Goal: Task Accomplishment & Management: Use online tool/utility

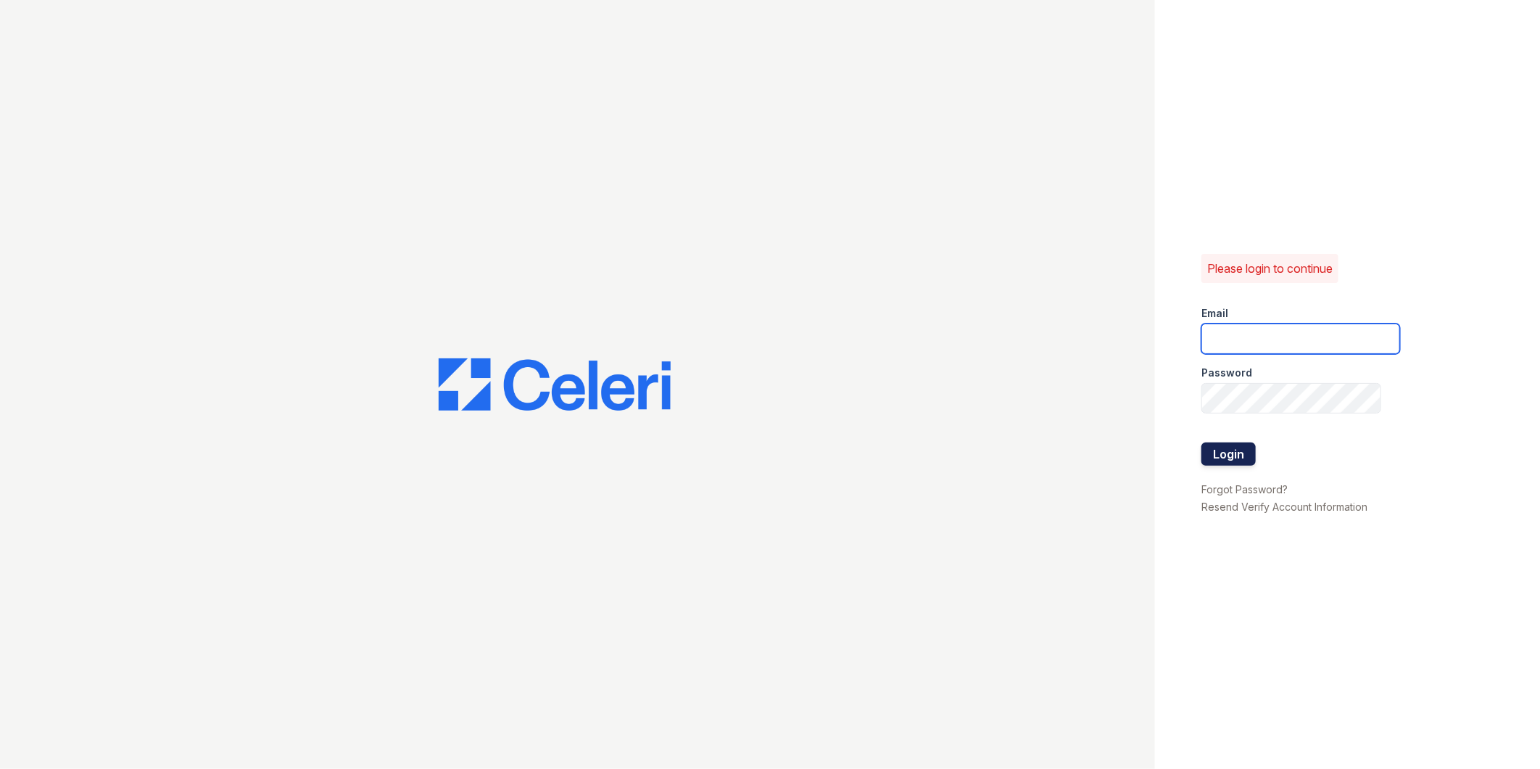
type input "marion1@cafmanagement.com"
click at [1219, 453] on button "Login" at bounding box center [1229, 453] width 54 height 23
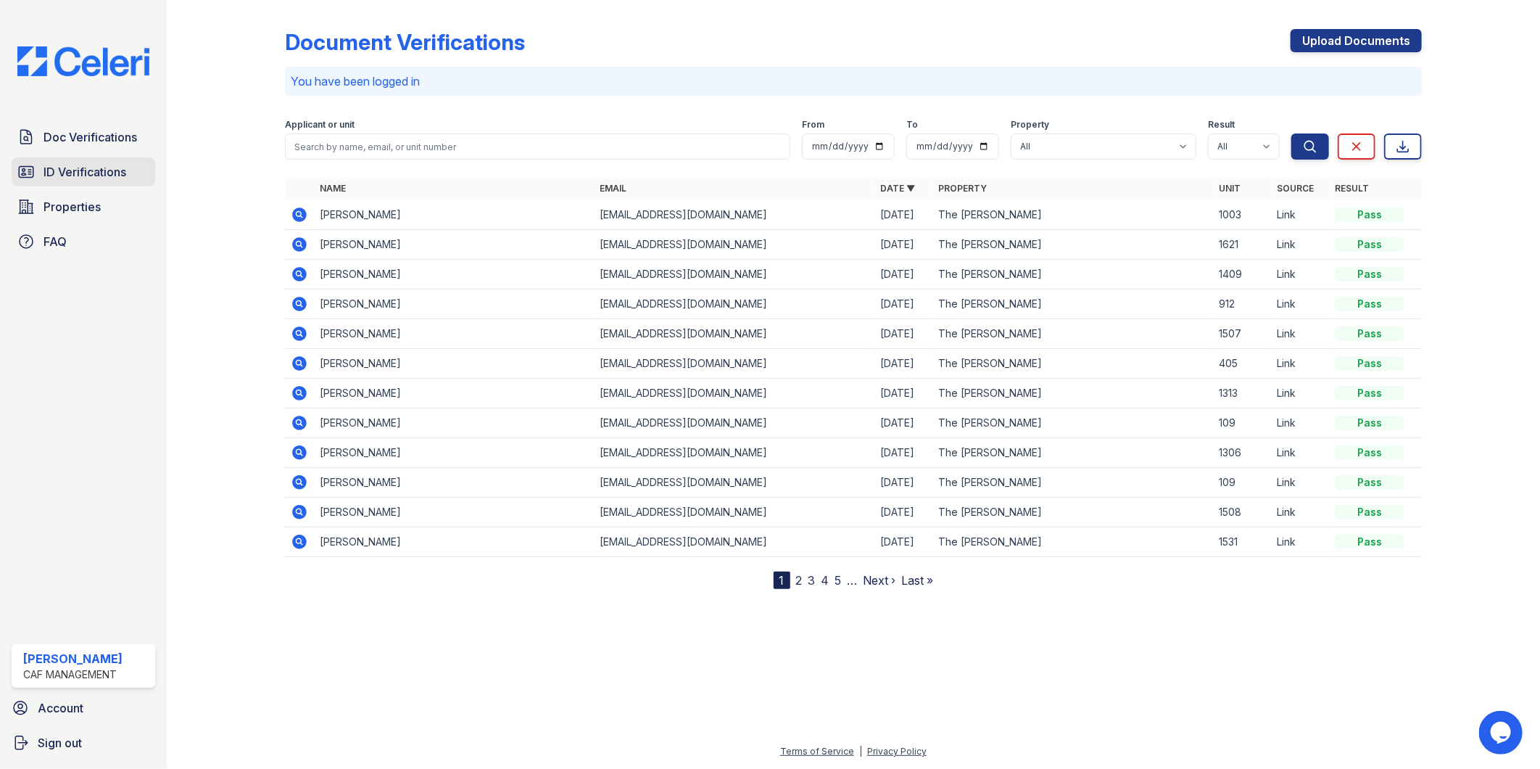
click at [75, 168] on span "ID Verifications" at bounding box center [85, 171] width 83 height 17
